Goal: Information Seeking & Learning: Understand process/instructions

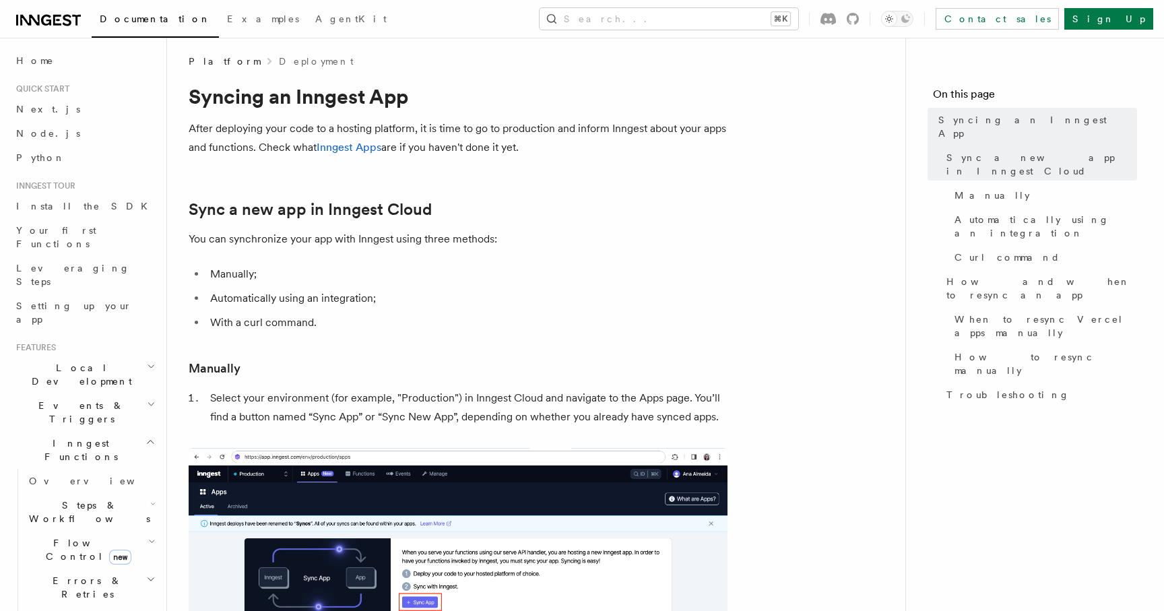
scroll to position [5, 0]
click at [38, 127] on span "Node.js" at bounding box center [48, 133] width 64 height 13
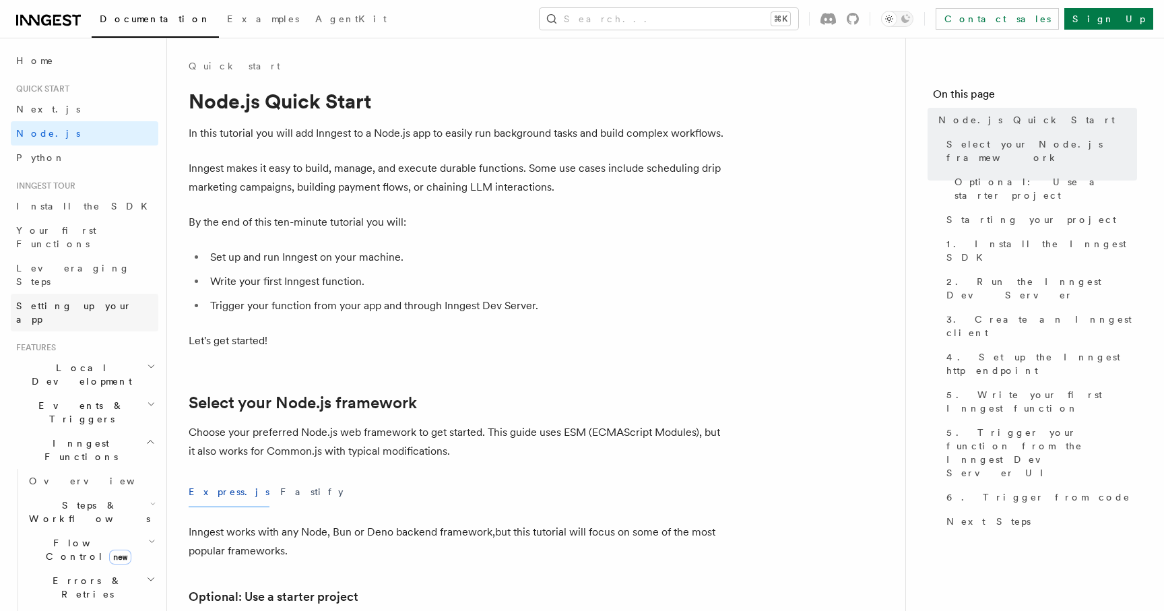
click at [75, 300] on span "Setting up your app" at bounding box center [74, 312] width 116 height 24
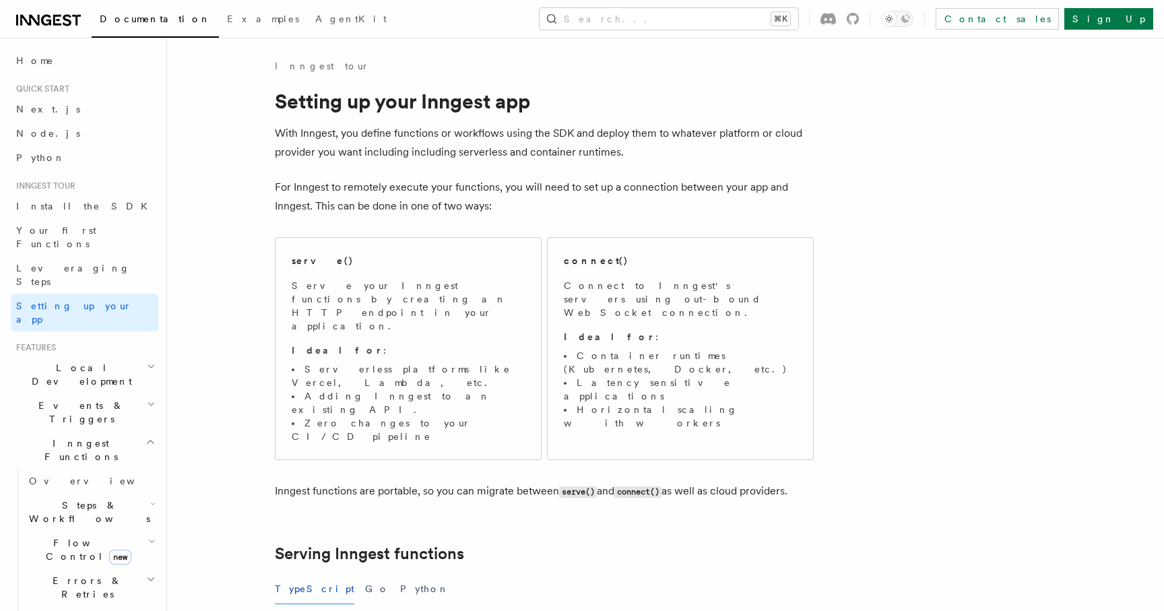
click at [63, 361] on span "Local Development" at bounding box center [79, 374] width 136 height 27
click at [60, 400] on span "Overview" at bounding box center [98, 405] width 139 height 11
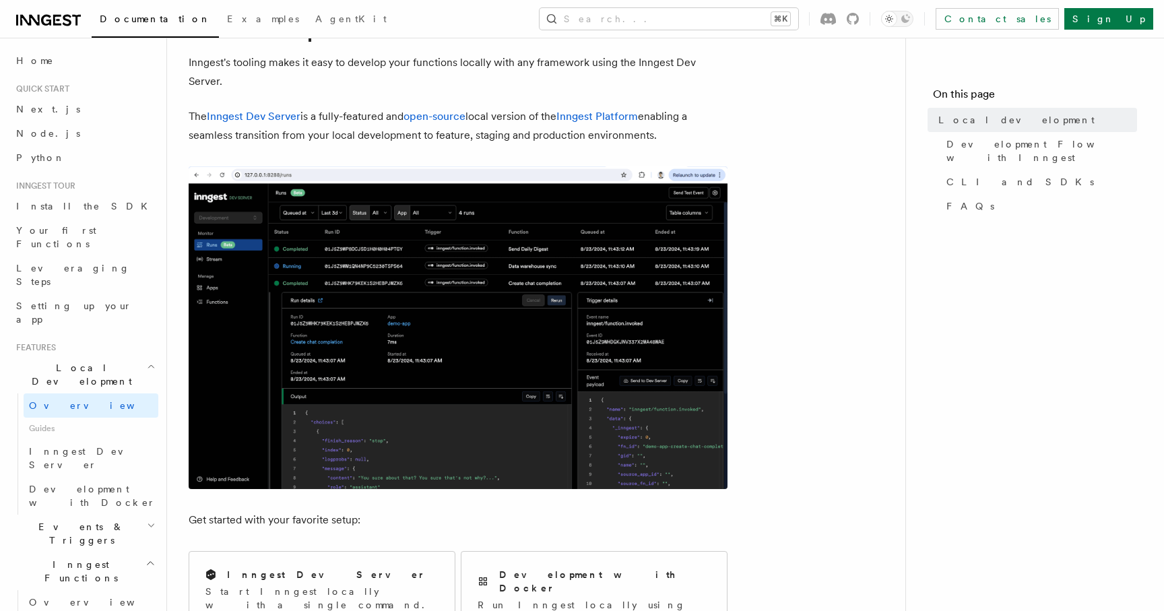
scroll to position [279, 0]
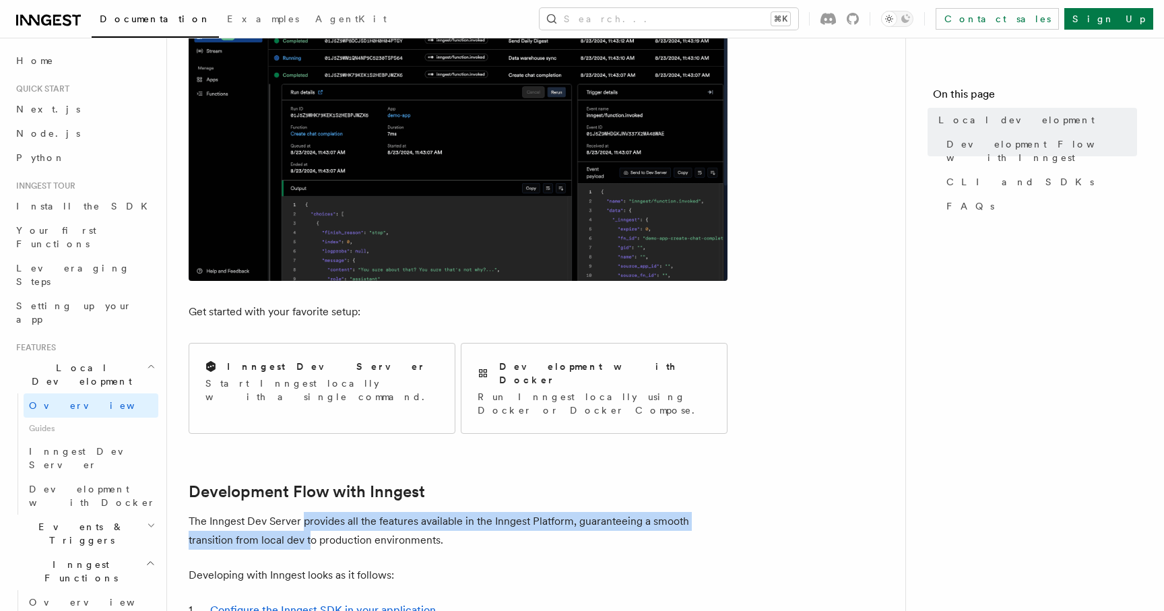
drag, startPoint x: 305, startPoint y: 490, endPoint x: 309, endPoint y: 505, distance: 15.6
click at [309, 512] on p "The Inngest Dev Server provides all the features available in the Inngest Platf…" at bounding box center [458, 531] width 539 height 38
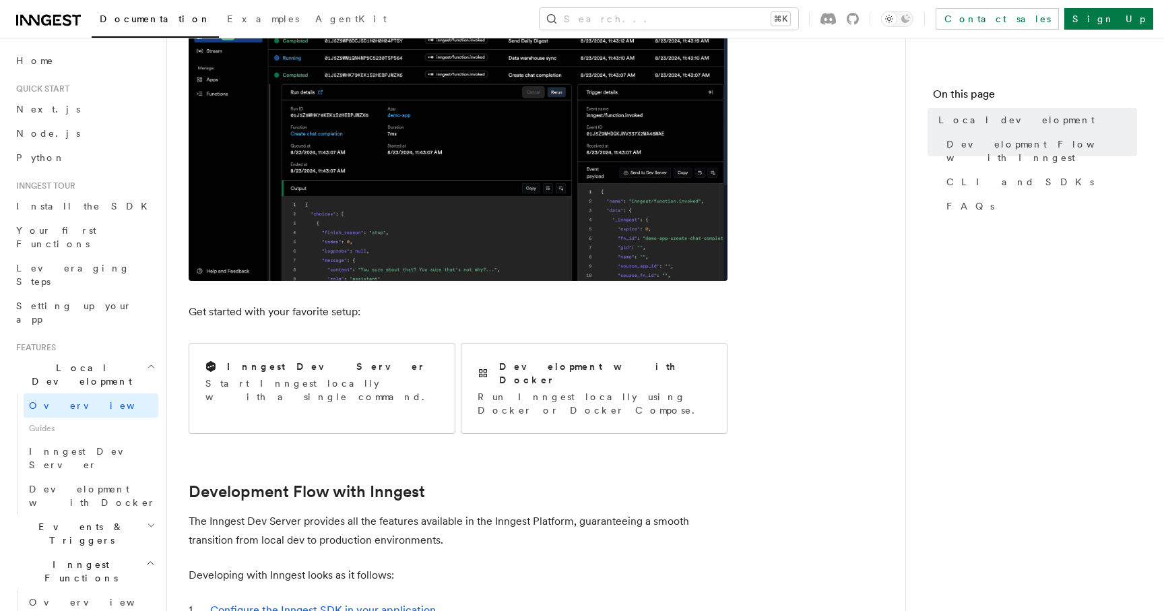
drag, startPoint x: 352, startPoint y: 490, endPoint x: 362, endPoint y: 505, distance: 17.0
click at [362, 512] on p "The Inngest Dev Server provides all the features available in the Inngest Platf…" at bounding box center [458, 531] width 539 height 38
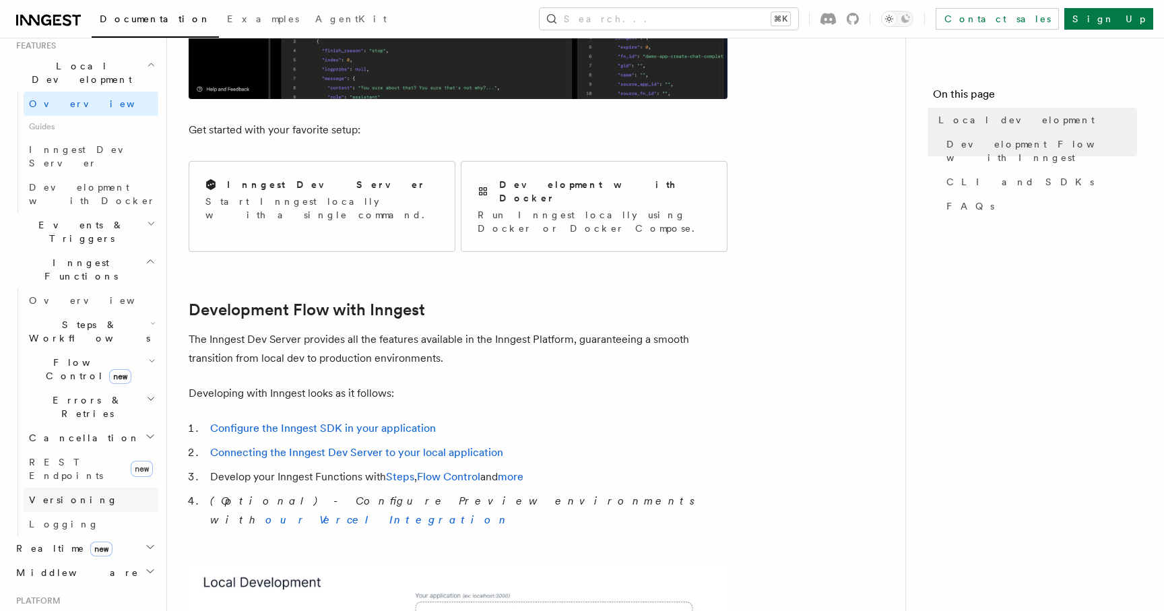
scroll to position [375, 0]
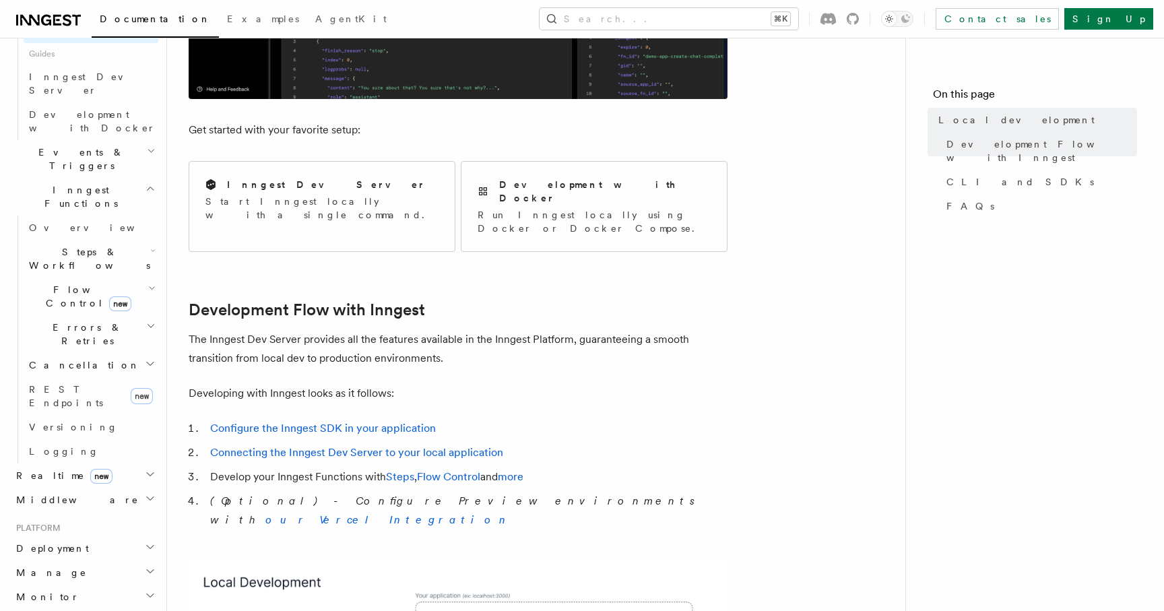
click at [46, 542] on span "Deployment" at bounding box center [50, 548] width 78 height 13
click at [55, 567] on span "Overview" at bounding box center [98, 572] width 139 height 11
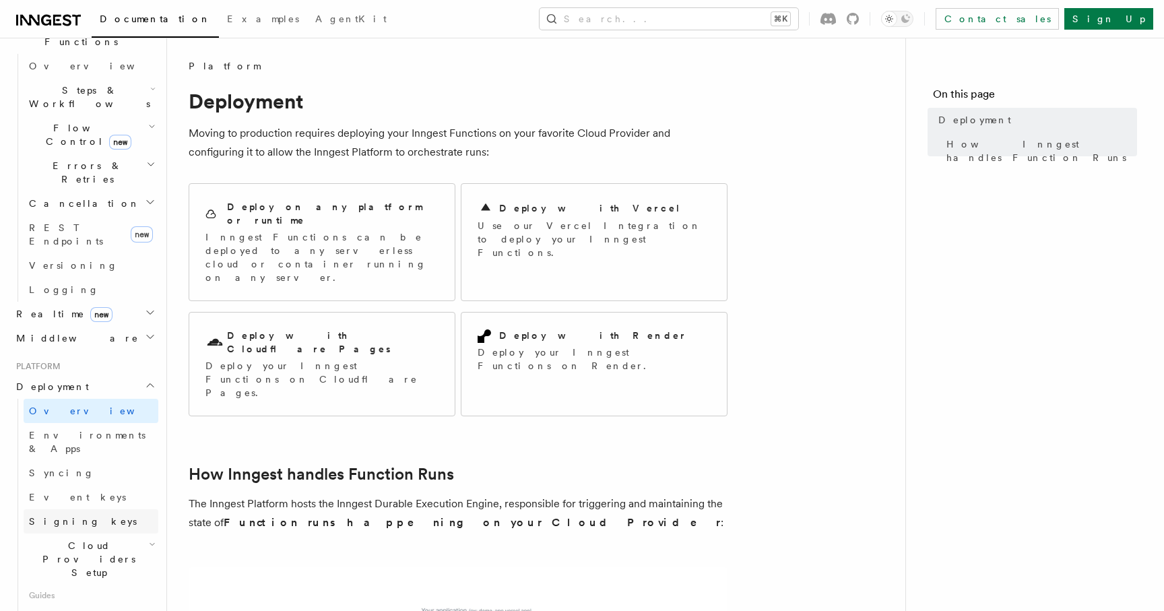
scroll to position [449, 0]
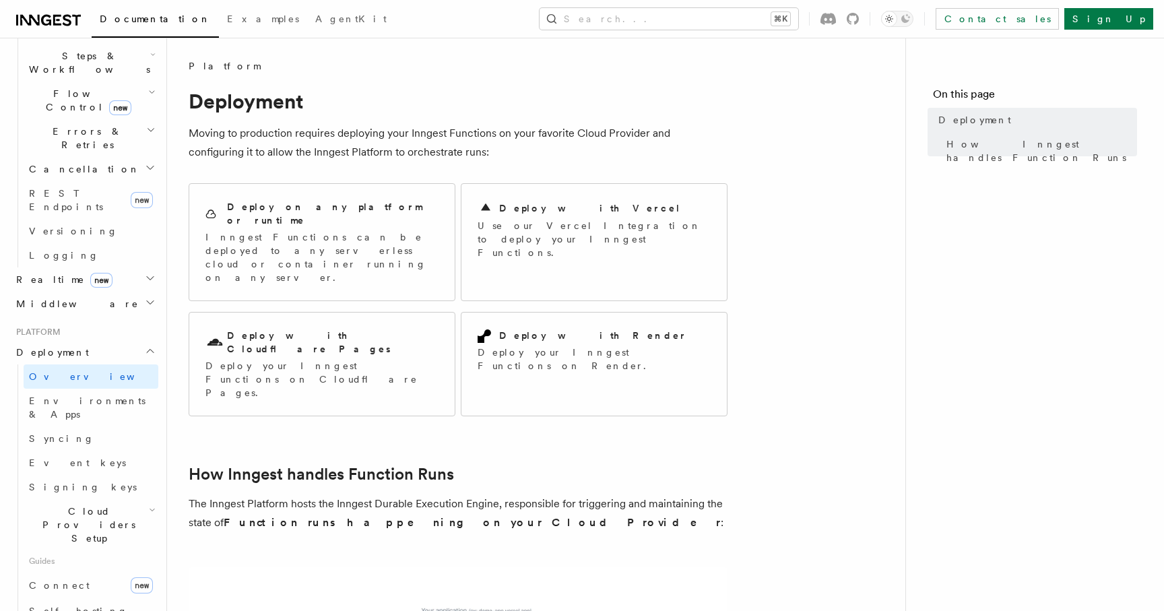
click at [92, 505] on span "Cloud Providers Setup" at bounding box center [86, 525] width 125 height 40
click at [85, 557] on span "Cloudflare Pages" at bounding box center [91, 569] width 98 height 24
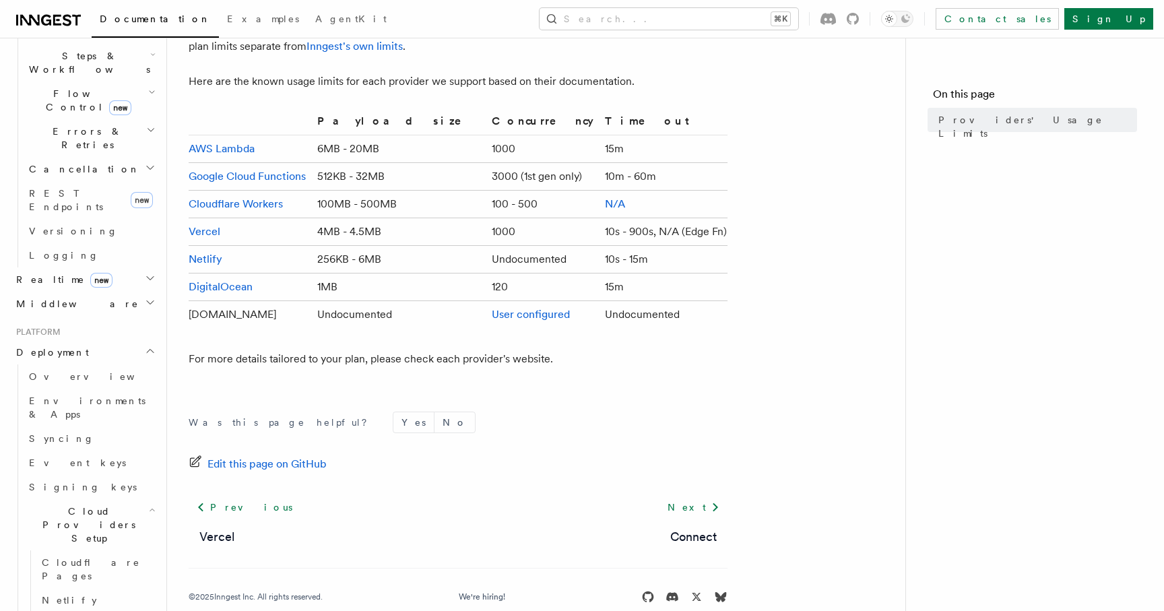
scroll to position [131, 0]
